Goal: Transaction & Acquisition: Book appointment/travel/reservation

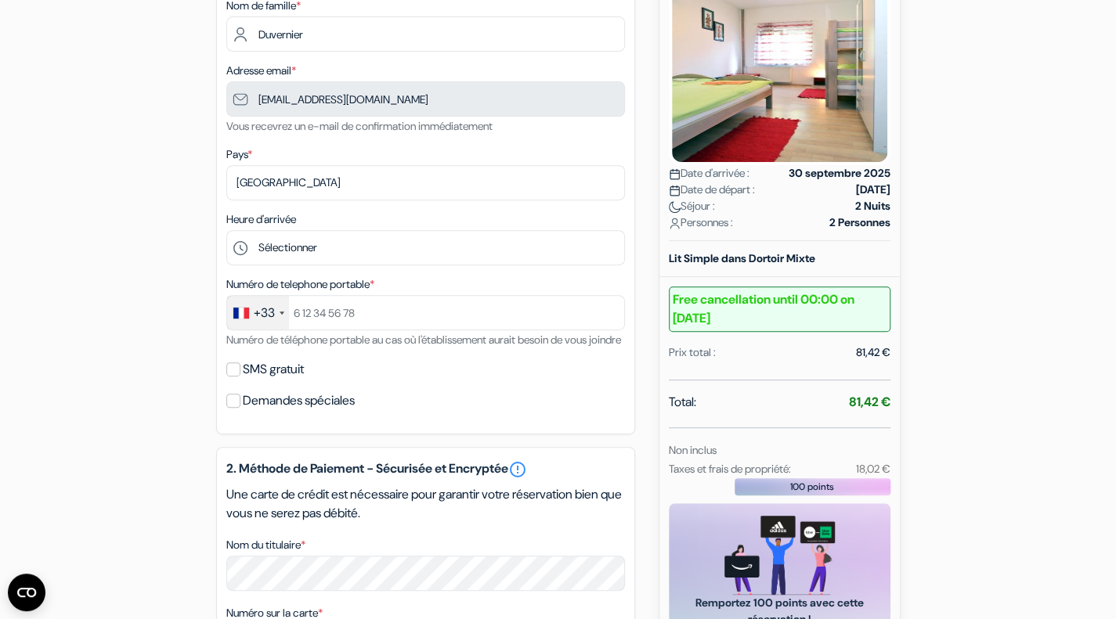
scroll to position [275, 0]
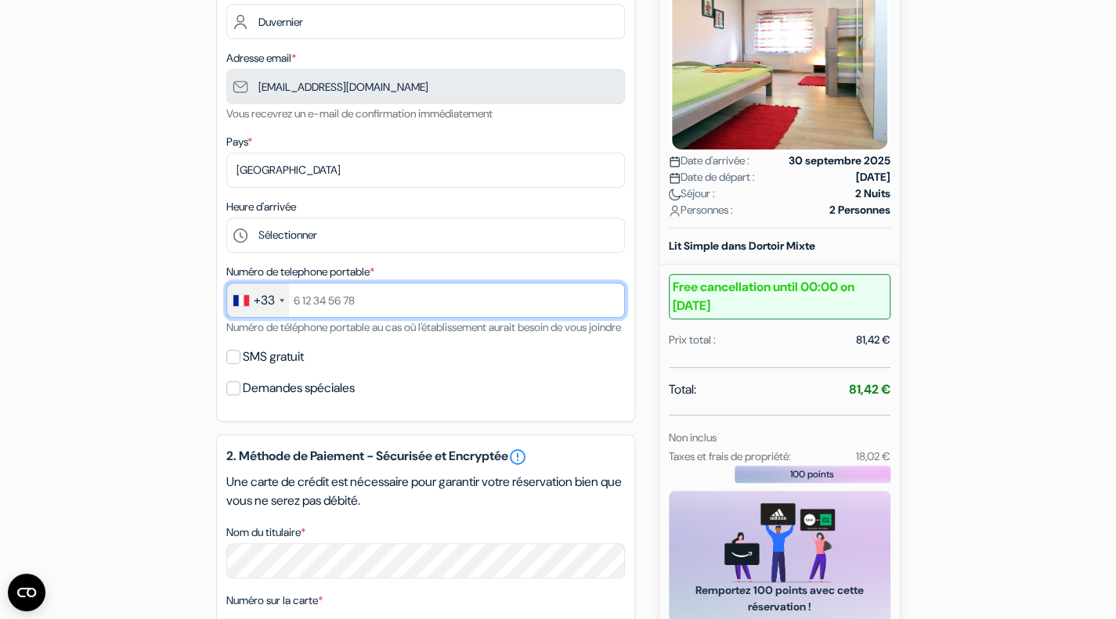
click at [431, 312] on input "text" at bounding box center [425, 300] width 398 height 35
click at [312, 301] on input "+33651586872" at bounding box center [425, 300] width 398 height 35
type input "651586872"
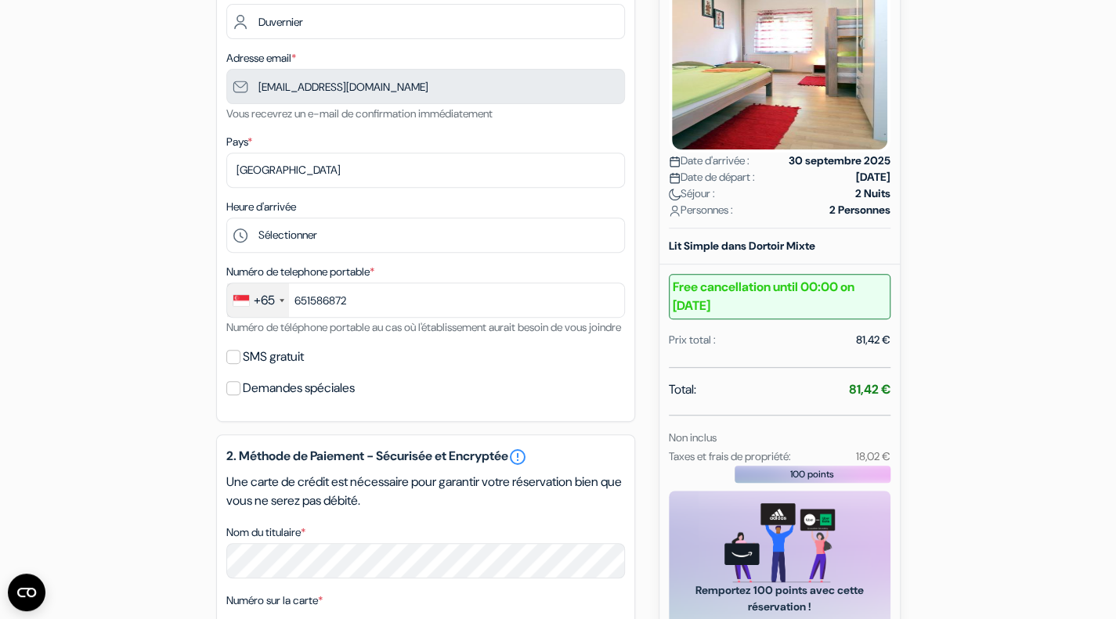
click at [278, 294] on div "+65" at bounding box center [258, 300] width 62 height 34
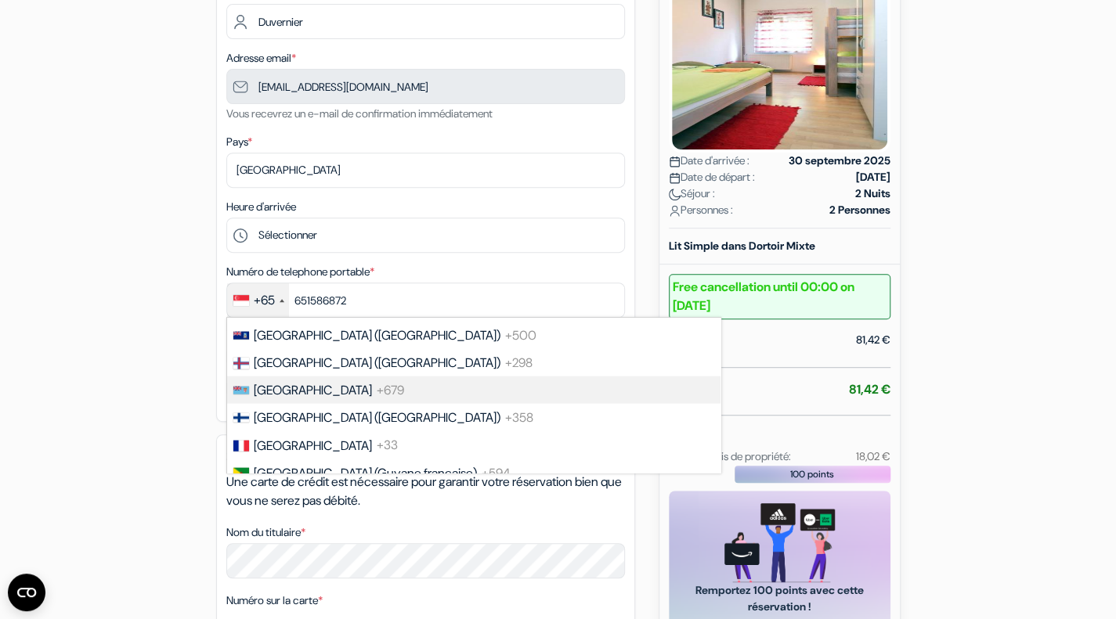
scroll to position [2063, 0]
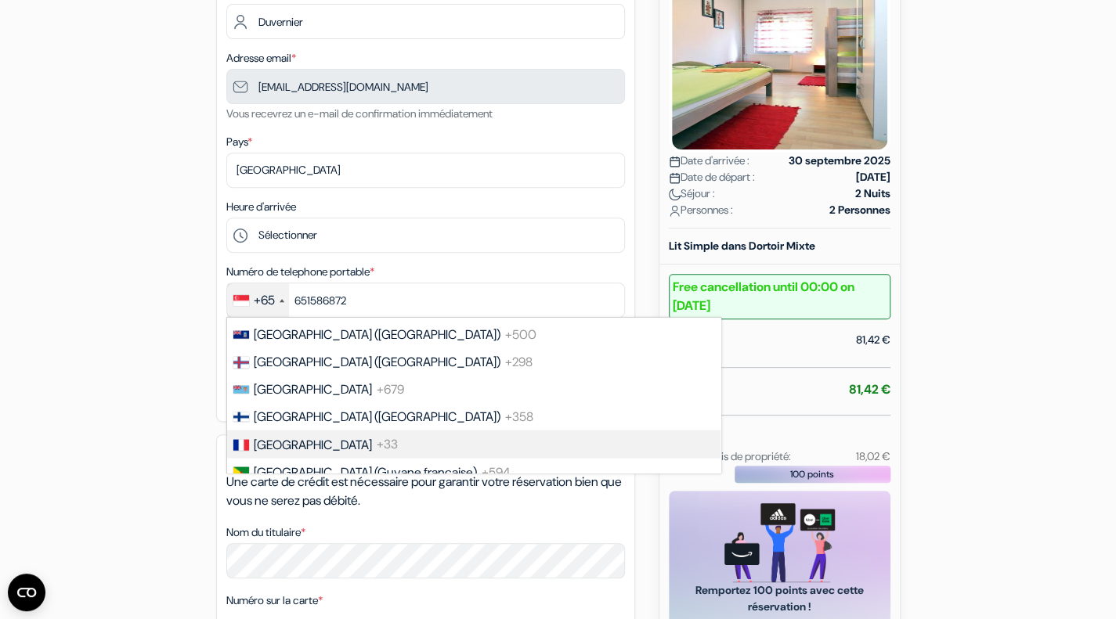
click at [377, 453] on span "+33" at bounding box center [387, 444] width 21 height 16
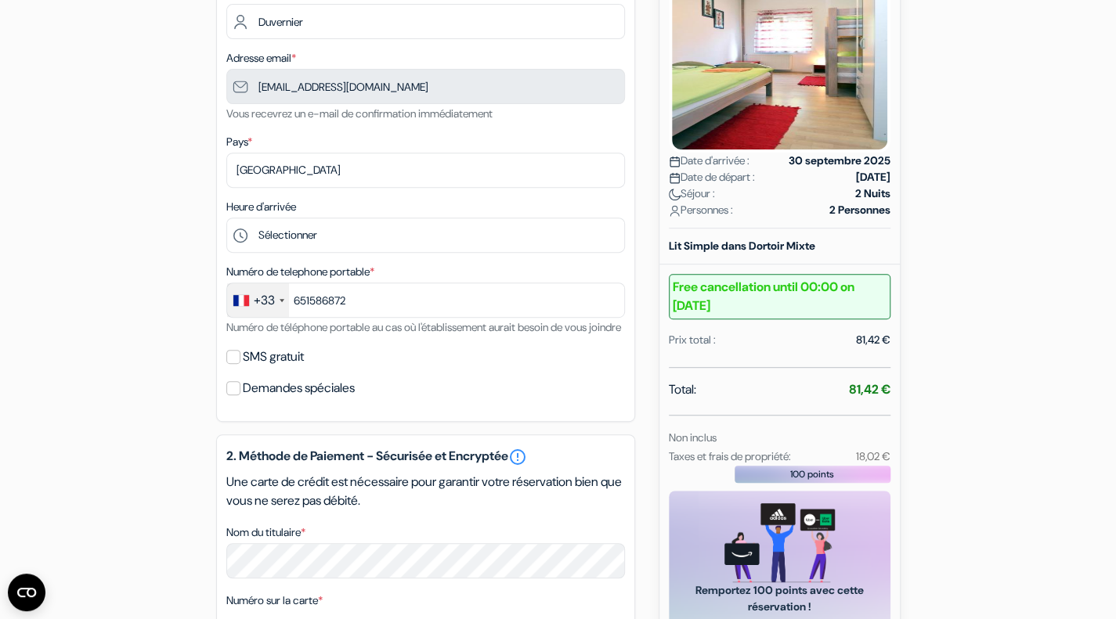
click at [270, 368] on label "SMS gratuit" at bounding box center [273, 357] width 61 height 22
click at [240, 364] on input "SMS gratuit" at bounding box center [233, 357] width 14 height 14
checkbox input "true"
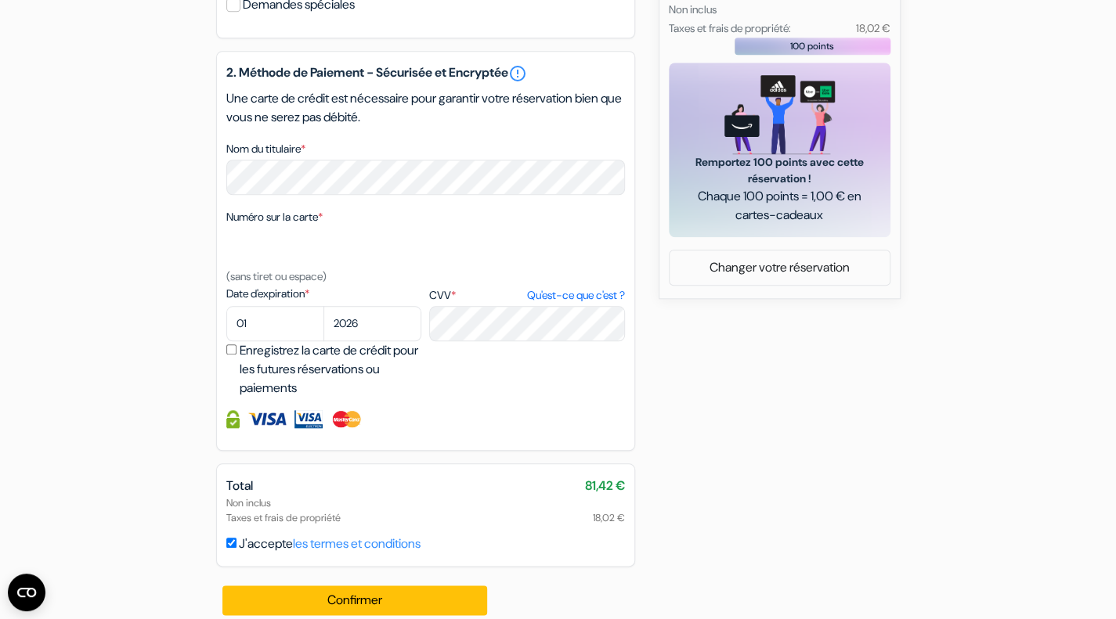
scroll to position [704, 0]
select select "10"
select select "2027"
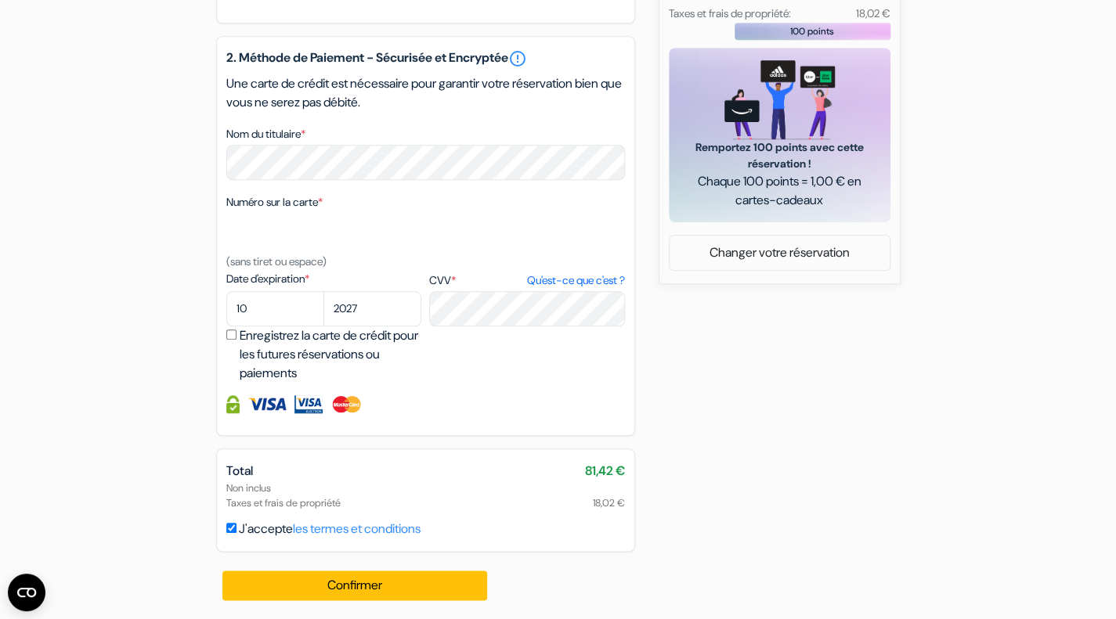
scroll to position [739, 0]
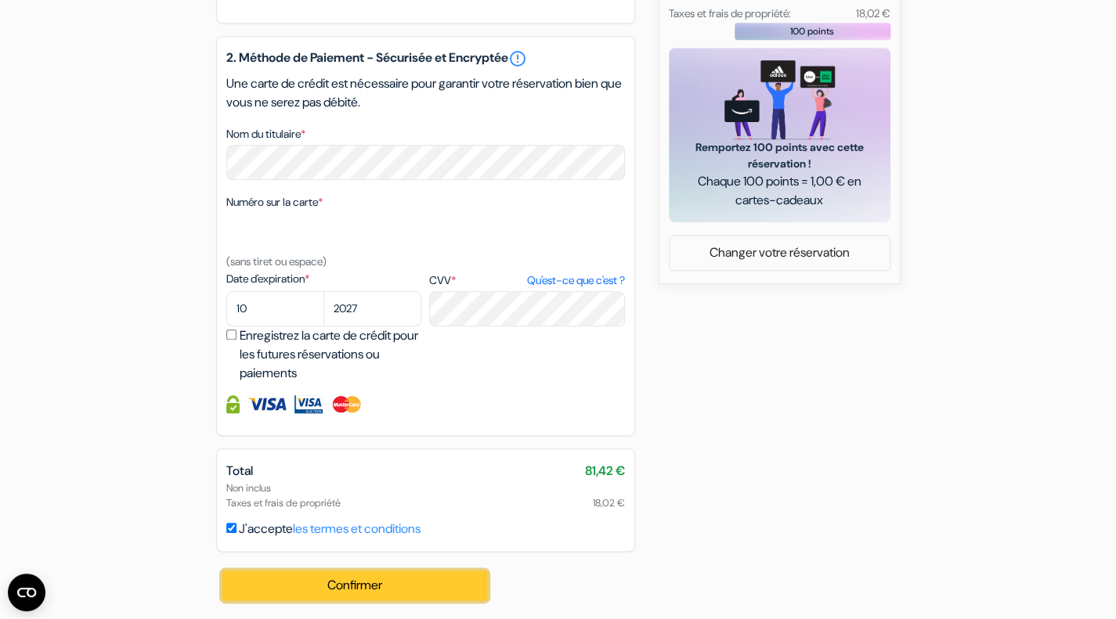
click at [429, 575] on button "Confirmer Loading..." at bounding box center [354, 586] width 265 height 30
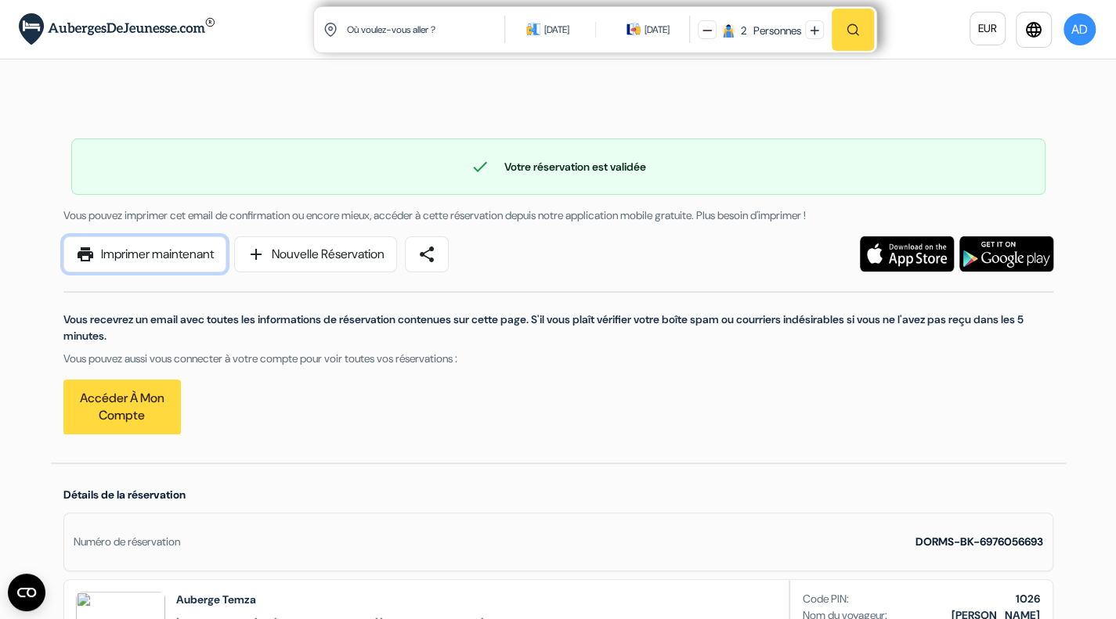
click at [185, 244] on link "print Imprimer maintenant" at bounding box center [144, 254] width 163 height 36
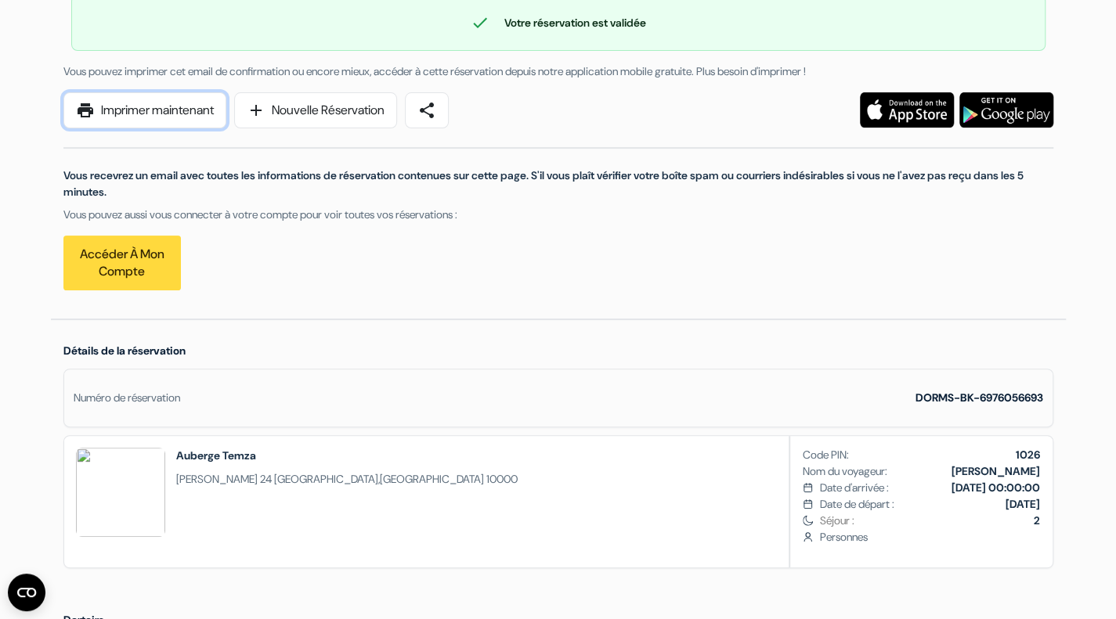
scroll to position [147, 0]
